Goal: Find contact information

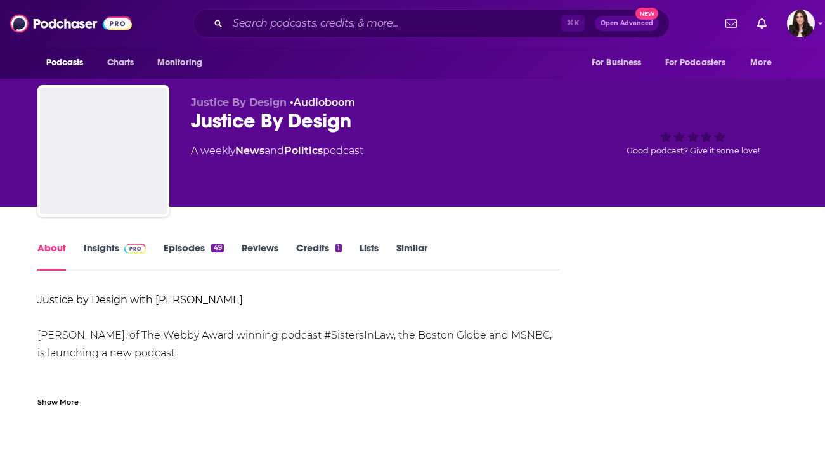
click at [115, 244] on link "Insights" at bounding box center [115, 256] width 63 height 29
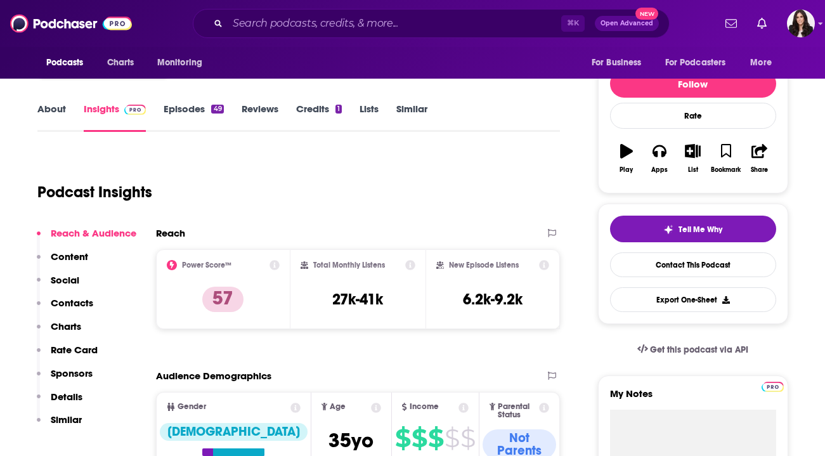
scroll to position [148, 0]
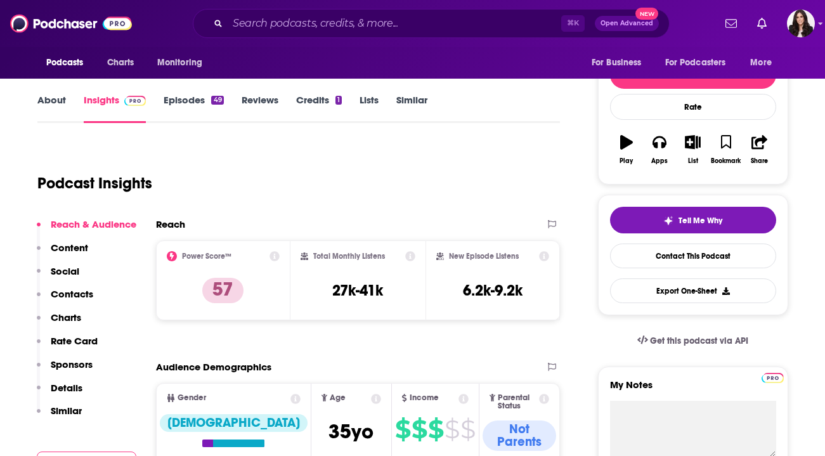
click at [65, 296] on p "Contacts" at bounding box center [72, 294] width 42 height 12
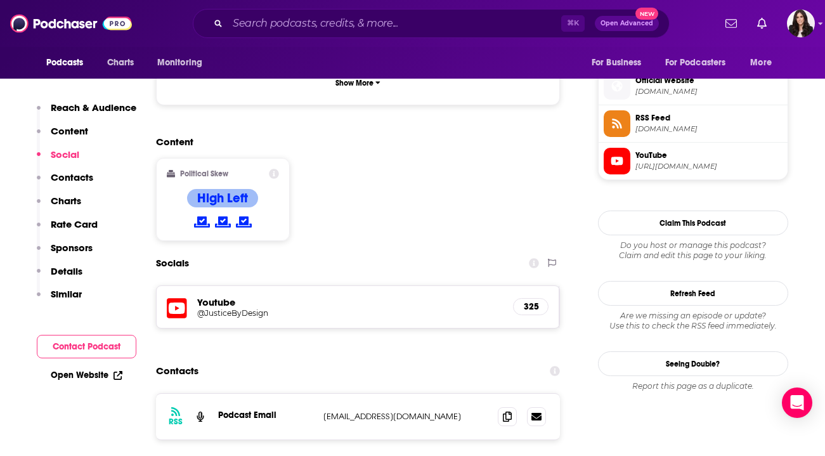
scroll to position [974, 0]
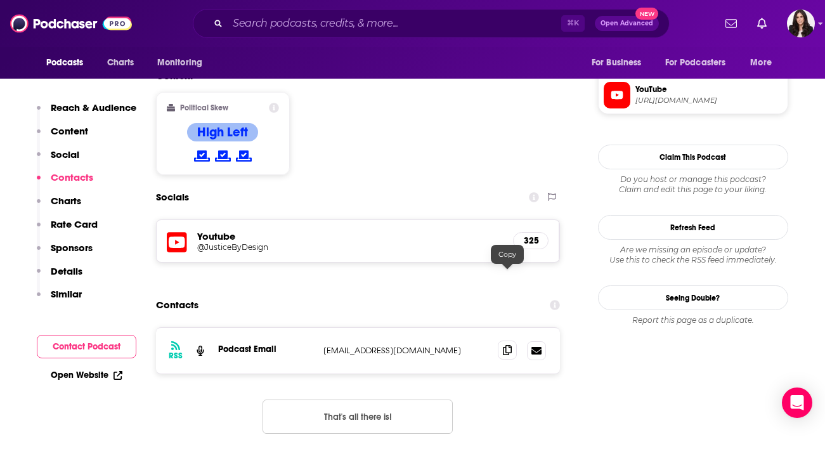
click at [506, 345] on icon at bounding box center [507, 350] width 9 height 10
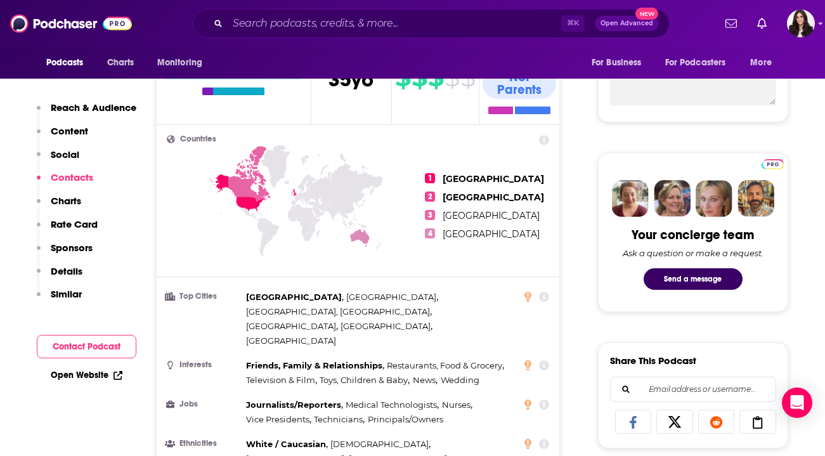
scroll to position [0, 0]
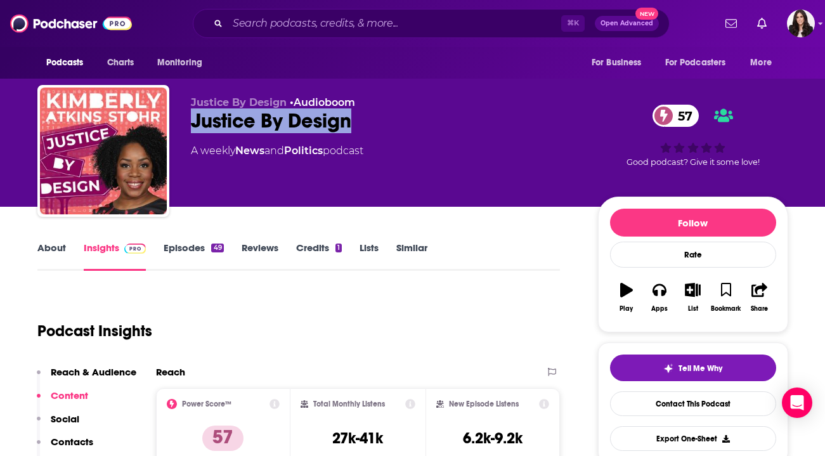
drag, startPoint x: 359, startPoint y: 129, endPoint x: 173, endPoint y: 127, distance: 185.9
click at [173, 127] on div "Justice By Design • Audioboom Justice By Design 57 A weekly News and Politics p…" at bounding box center [412, 153] width 751 height 137
copy h2 "Justice By Design"
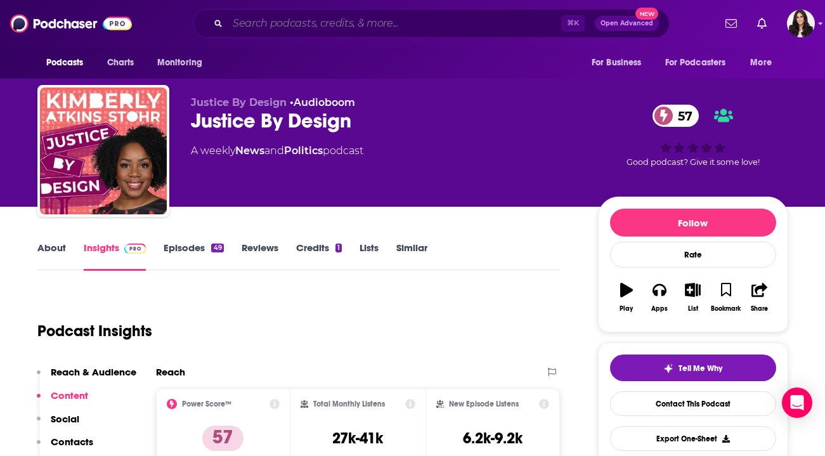
click at [308, 29] on input "Search podcasts, credits, & more..." at bounding box center [395, 23] width 334 height 20
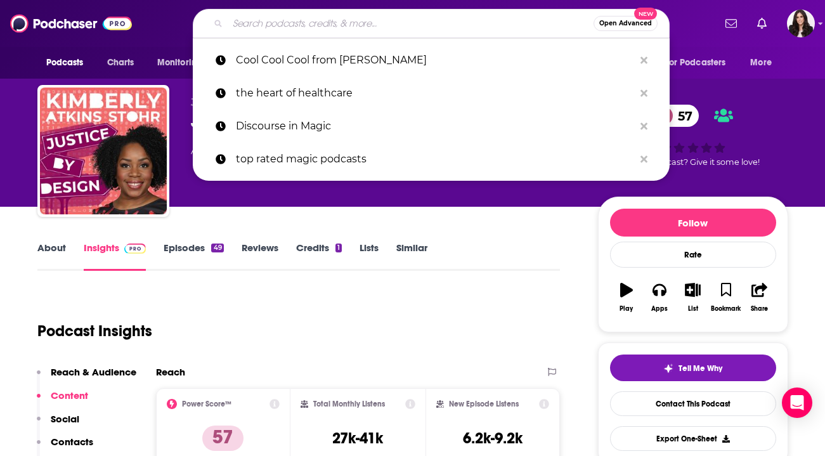
paste input "Assembly Required with [PERSON_NAME]"
type input "Assembly Required with [PERSON_NAME]"
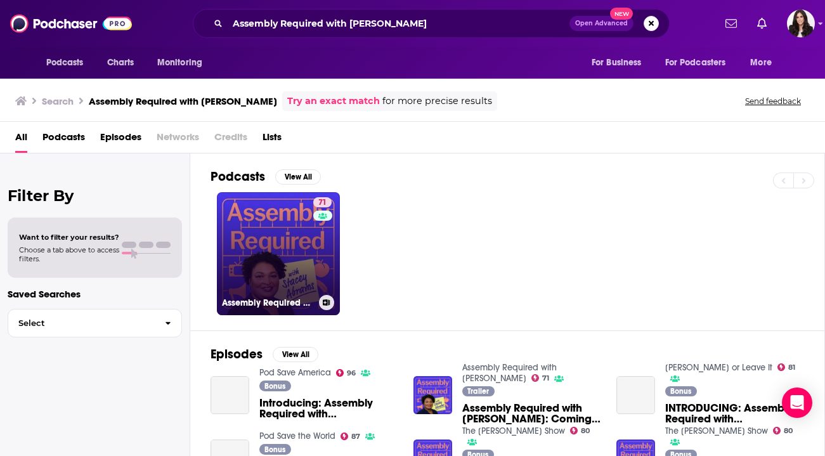
click at [310, 261] on link "71 Assembly Required with [PERSON_NAME]" at bounding box center [278, 253] width 123 height 123
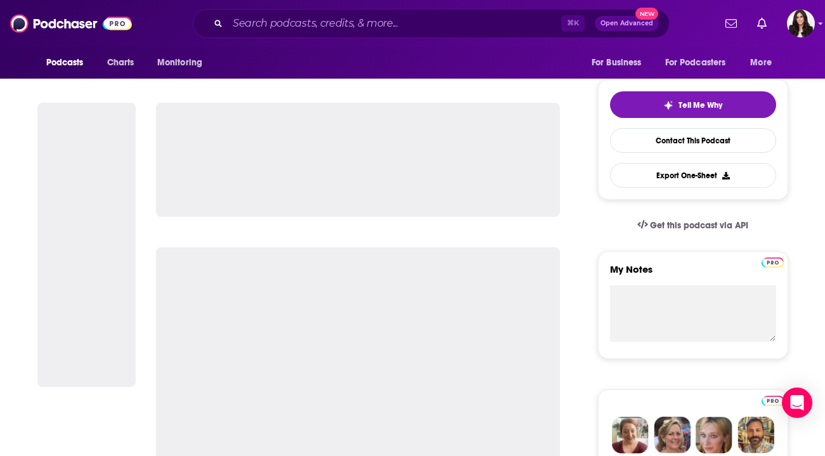
scroll to position [275, 0]
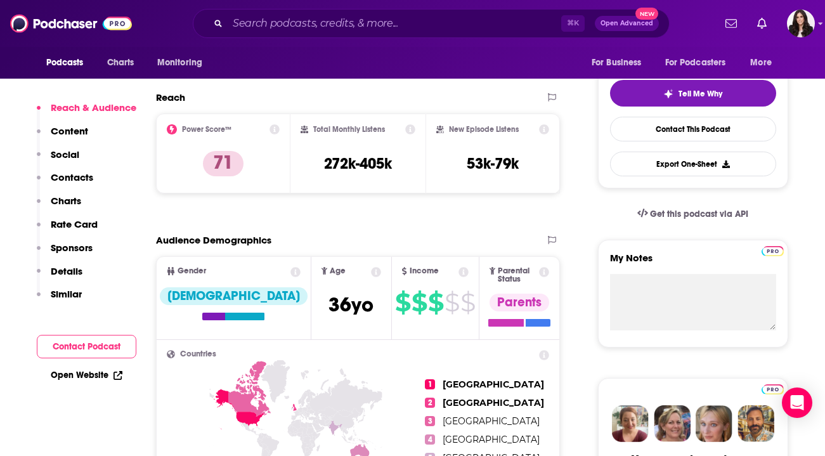
click at [84, 175] on p "Contacts" at bounding box center [72, 177] width 42 height 12
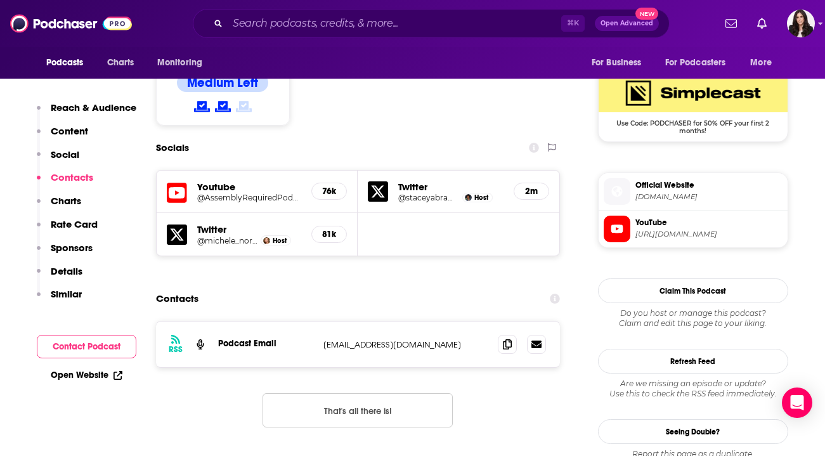
scroll to position [1077, 0]
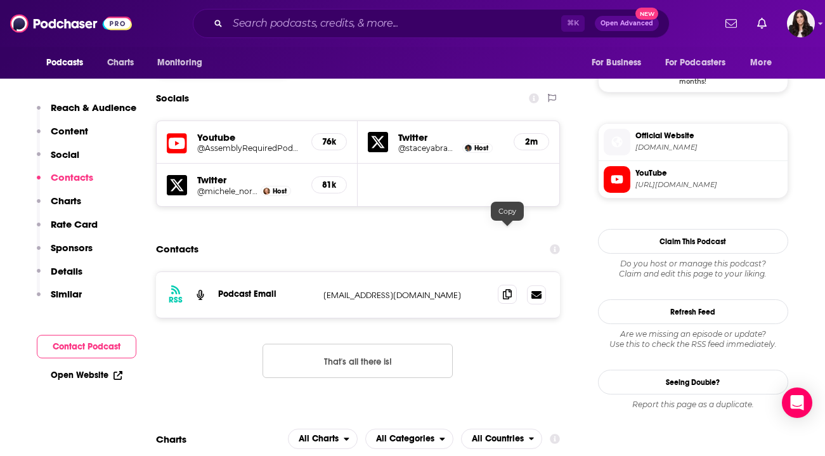
click at [512, 289] on icon at bounding box center [507, 294] width 9 height 10
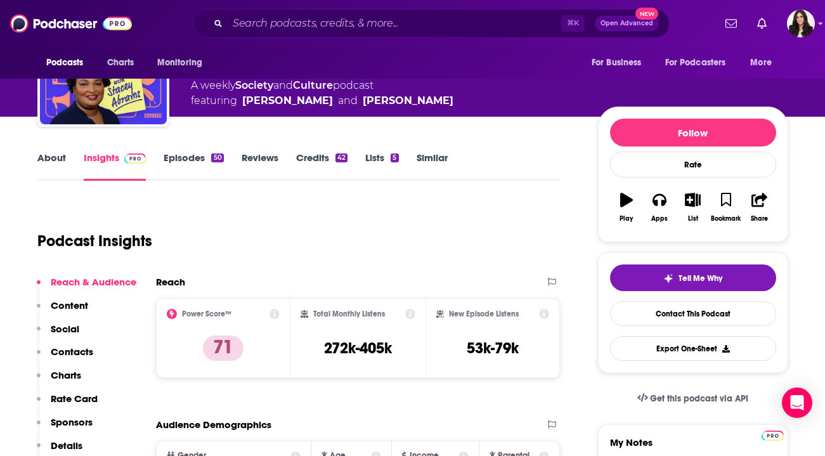
scroll to position [0, 0]
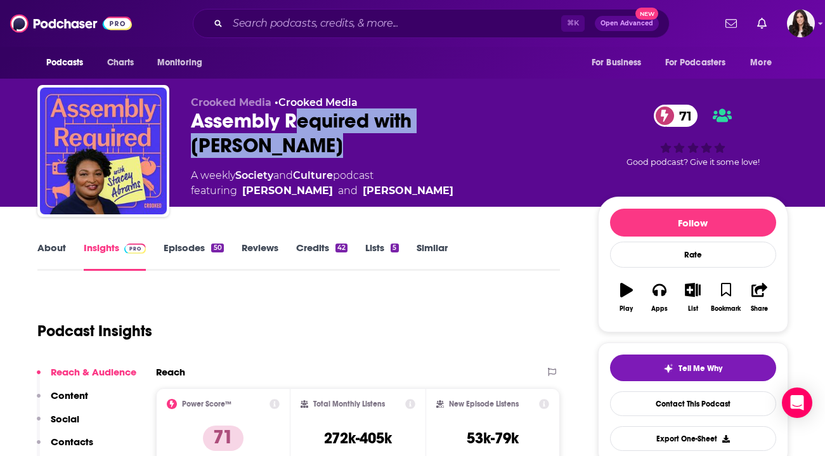
drag, startPoint x: 556, startPoint y: 127, endPoint x: 299, endPoint y: 126, distance: 256.2
click at [299, 126] on div "Assembly Required with [PERSON_NAME] 71" at bounding box center [384, 132] width 387 height 49
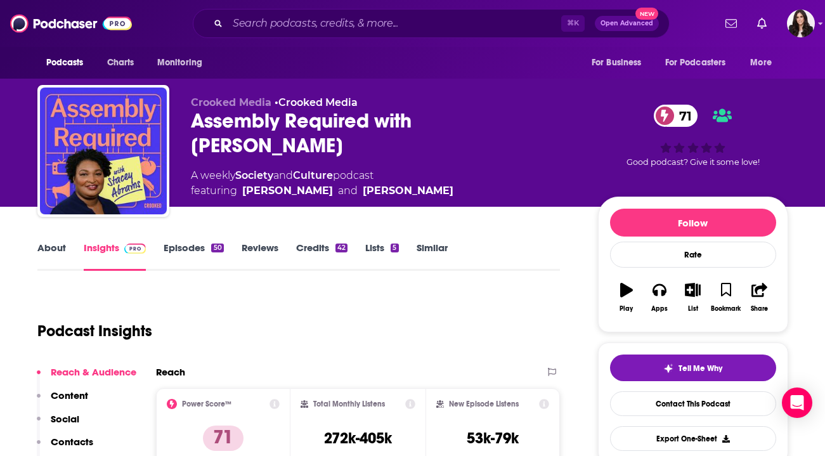
click at [363, 124] on div "Assembly Required with [PERSON_NAME] 71" at bounding box center [384, 132] width 387 height 49
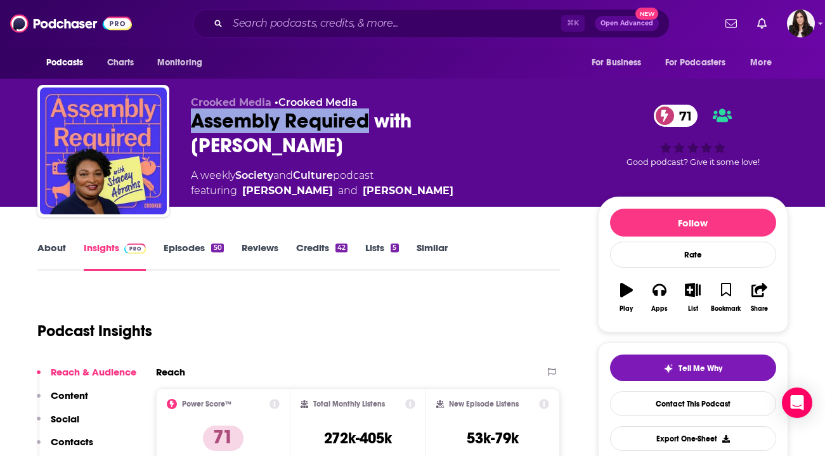
drag, startPoint x: 357, startPoint y: 124, endPoint x: 189, endPoint y: 124, distance: 168.1
click at [189, 124] on div "Crooked Media • Crooked Media Assembly Required with [PERSON_NAME] 71 A weekly …" at bounding box center [412, 153] width 751 height 137
copy h2 "Assembly Required"
